Goal: Transaction & Acquisition: Purchase product/service

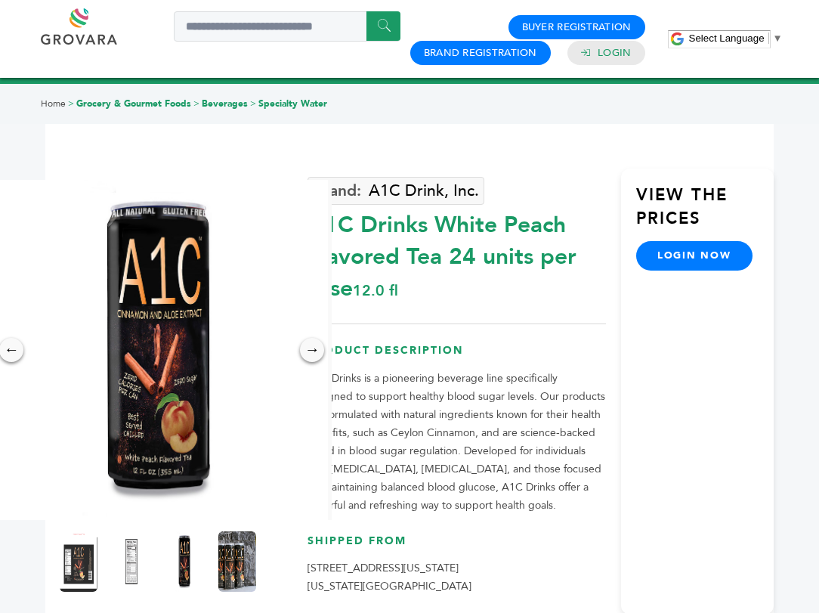
click at [666, 212] on h3 "View the Prices" at bounding box center [704, 213] width 137 height 58
click at [677, 259] on link "login now" at bounding box center [694, 255] width 116 height 29
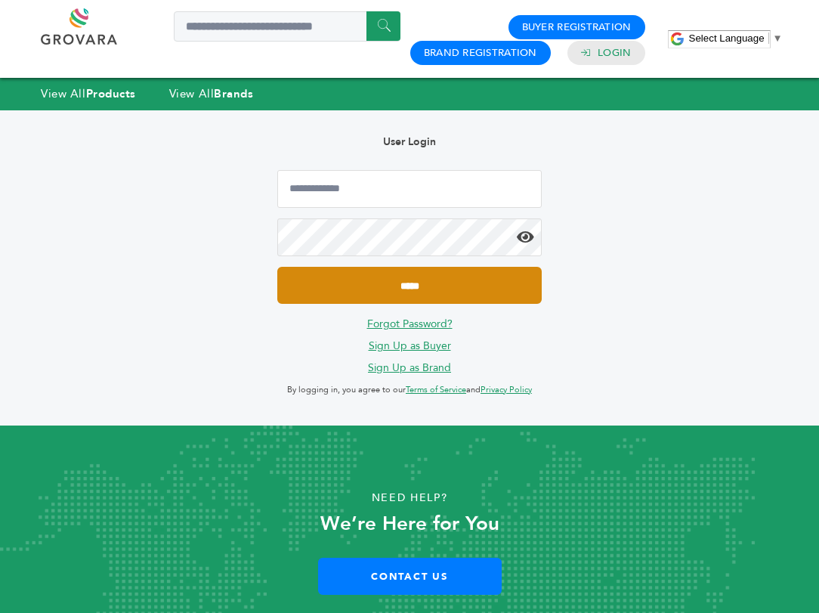
click at [416, 286] on input "*****" at bounding box center [409, 285] width 264 height 37
